Goal: Task Accomplishment & Management: Complete application form

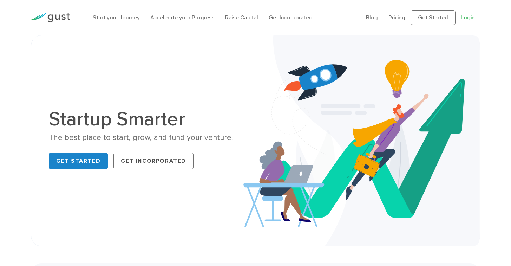
click at [466, 19] on link "Login" at bounding box center [468, 17] width 14 height 7
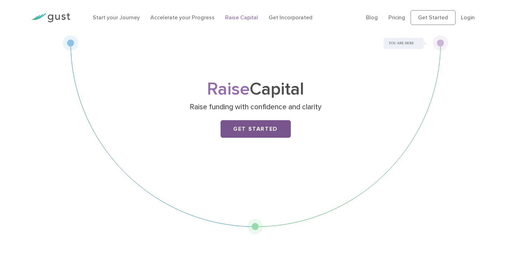
click at [257, 130] on link "Get Started" at bounding box center [256, 129] width 70 height 18
click at [245, 127] on link "Get Started" at bounding box center [256, 129] width 70 height 18
click at [242, 18] on link "Raise Capital" at bounding box center [241, 17] width 33 height 7
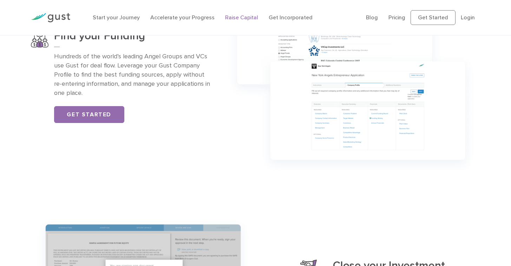
scroll to position [529, 0]
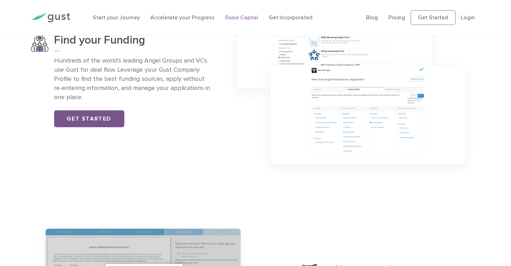
click at [108, 117] on link "Get Started" at bounding box center [89, 118] width 70 height 17
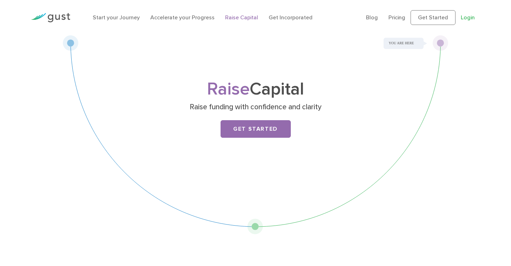
click at [465, 21] on link "Login" at bounding box center [468, 17] width 14 height 7
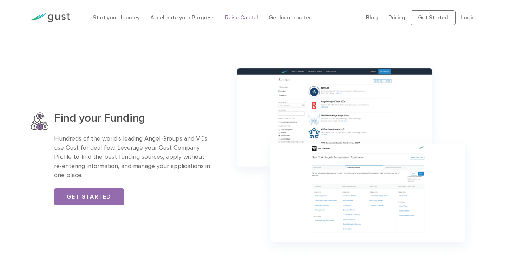
scroll to position [456, 0]
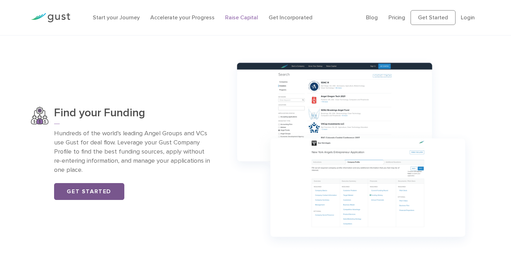
click at [96, 189] on link "Get Started" at bounding box center [89, 191] width 70 height 17
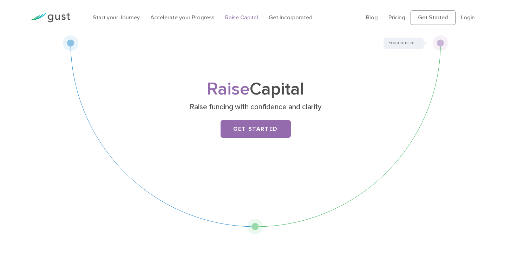
click at [399, 42] on div "Raise Capital Raise funding with confidence and clarity Get Started" at bounding box center [256, 134] width 386 height 199
click at [439, 44] on div "Raise Capital Raise funding with confidence and clarity Get Started" at bounding box center [256, 134] width 386 height 199
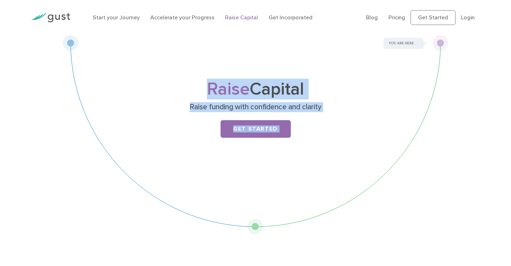
drag, startPoint x: 439, startPoint y: 44, endPoint x: 403, endPoint y: 131, distance: 95.1
click at [403, 131] on div "Raise Capital Raise funding with confidence and clarity Get Started" at bounding box center [256, 134] width 386 height 199
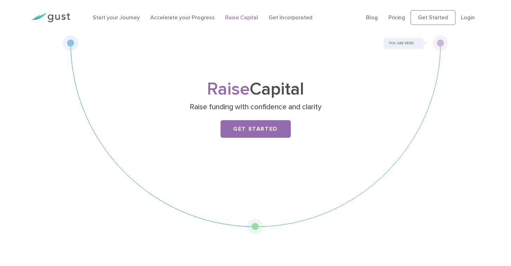
click at [255, 217] on div "Raise Capital Raise funding with confidence and clarity Get Started" at bounding box center [256, 134] width 386 height 199
click at [269, 130] on link "Get Started" at bounding box center [256, 129] width 70 height 18
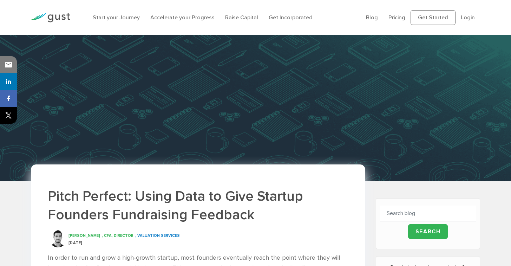
click at [469, 25] on ul "Blog FAQ Pricing Get Started Login Login" at bounding box center [423, 17] width 114 height 15
click at [469, 24] on ul "Blog FAQ Pricing Get Started Login Login" at bounding box center [423, 17] width 114 height 15
click at [469, 19] on link "Login" at bounding box center [468, 17] width 14 height 7
